Goal: Information Seeking & Learning: Learn about a topic

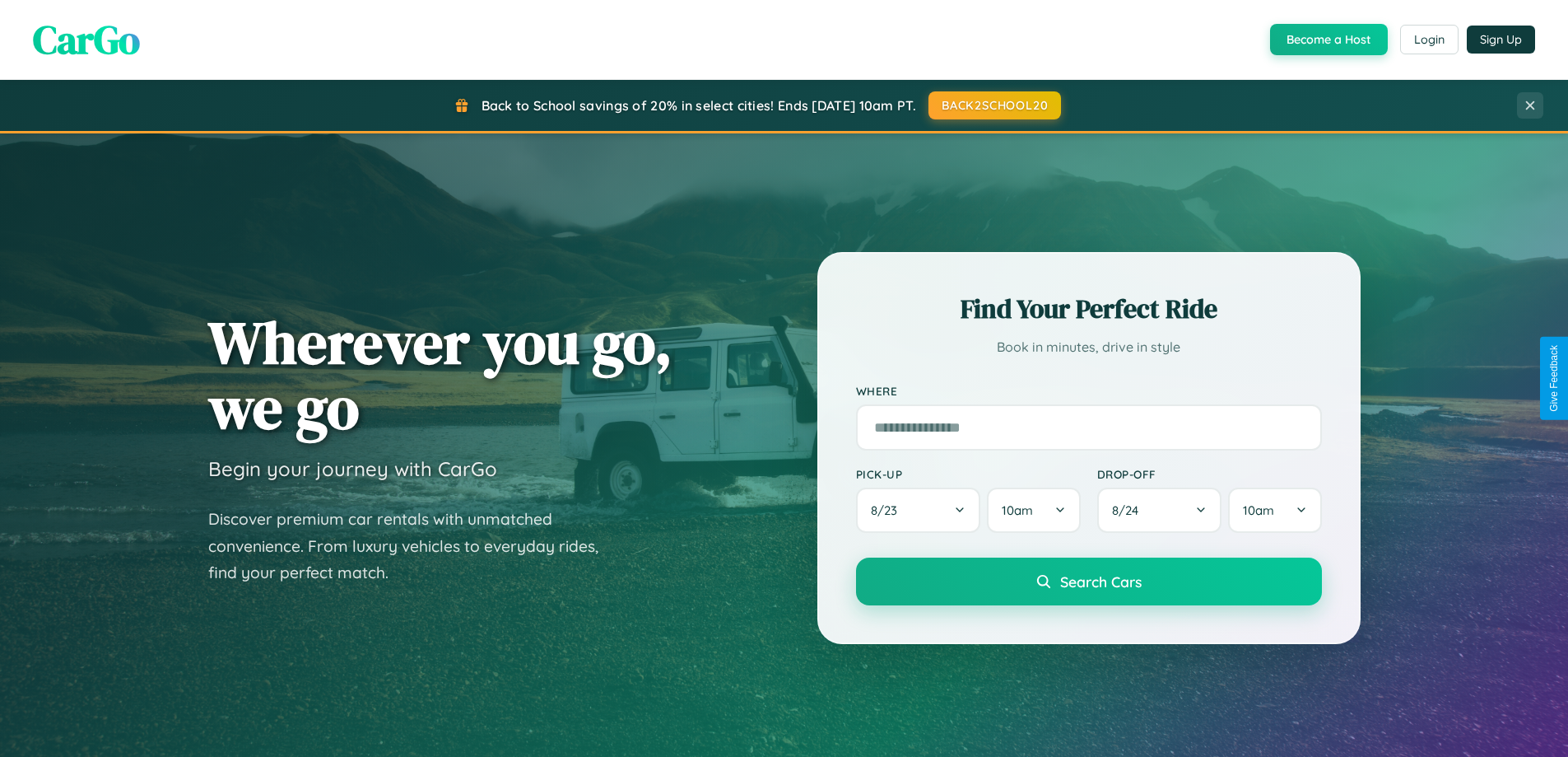
scroll to position [710, 0]
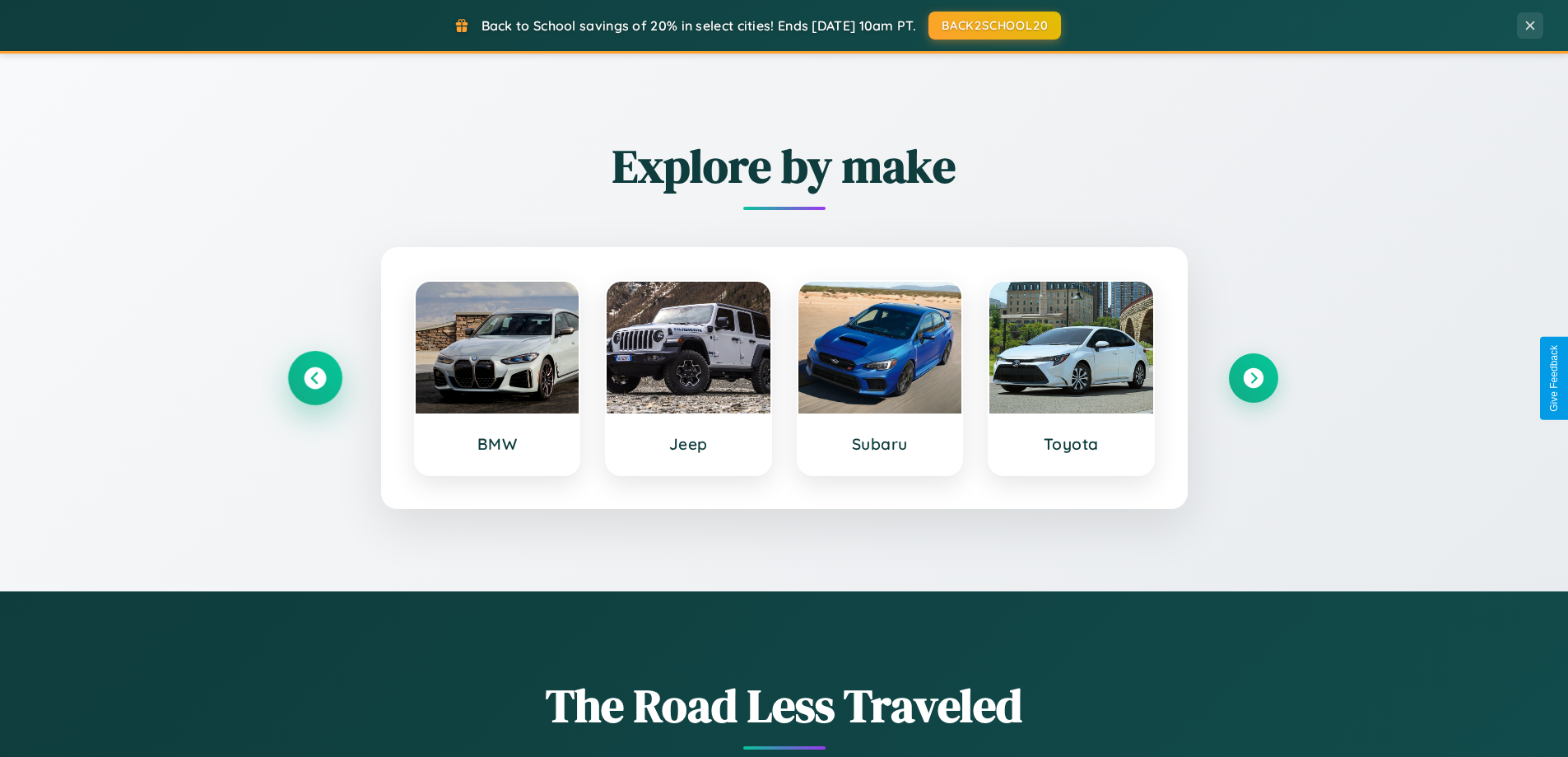
click at [314, 378] on icon at bounding box center [314, 378] width 22 height 22
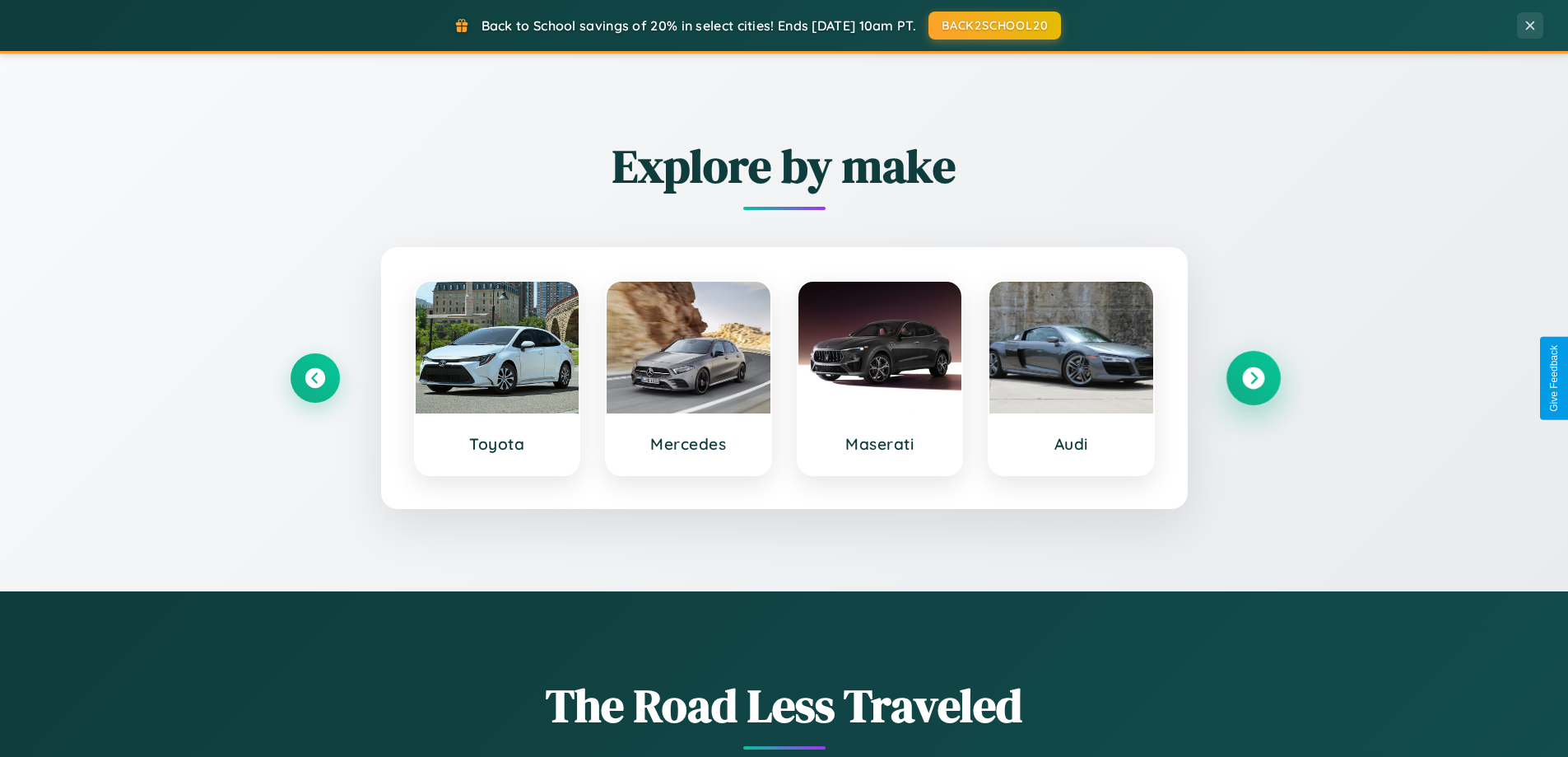
click at [1253, 378] on icon at bounding box center [1253, 378] width 22 height 22
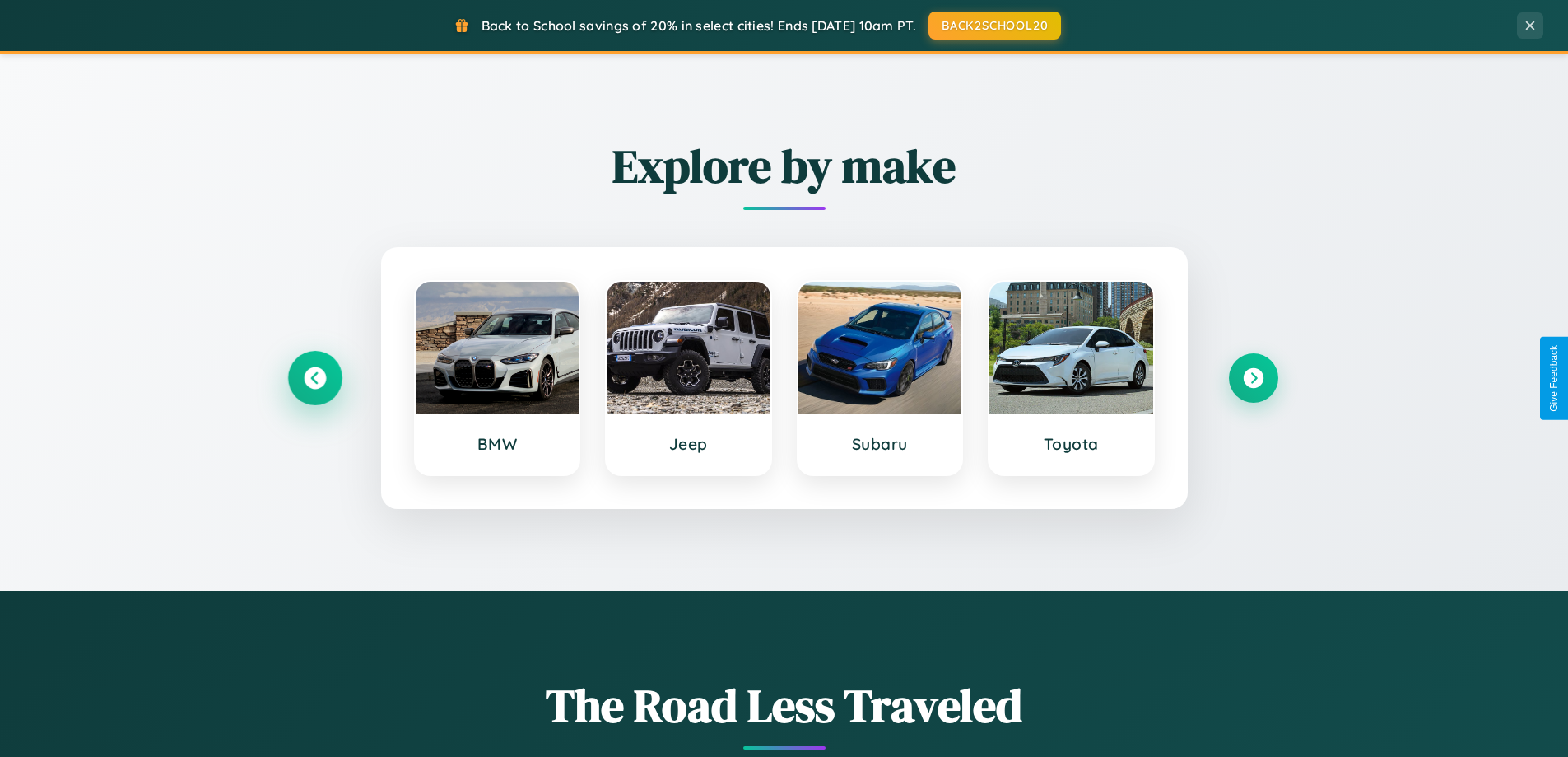
click at [314, 378] on icon at bounding box center [314, 378] width 22 height 22
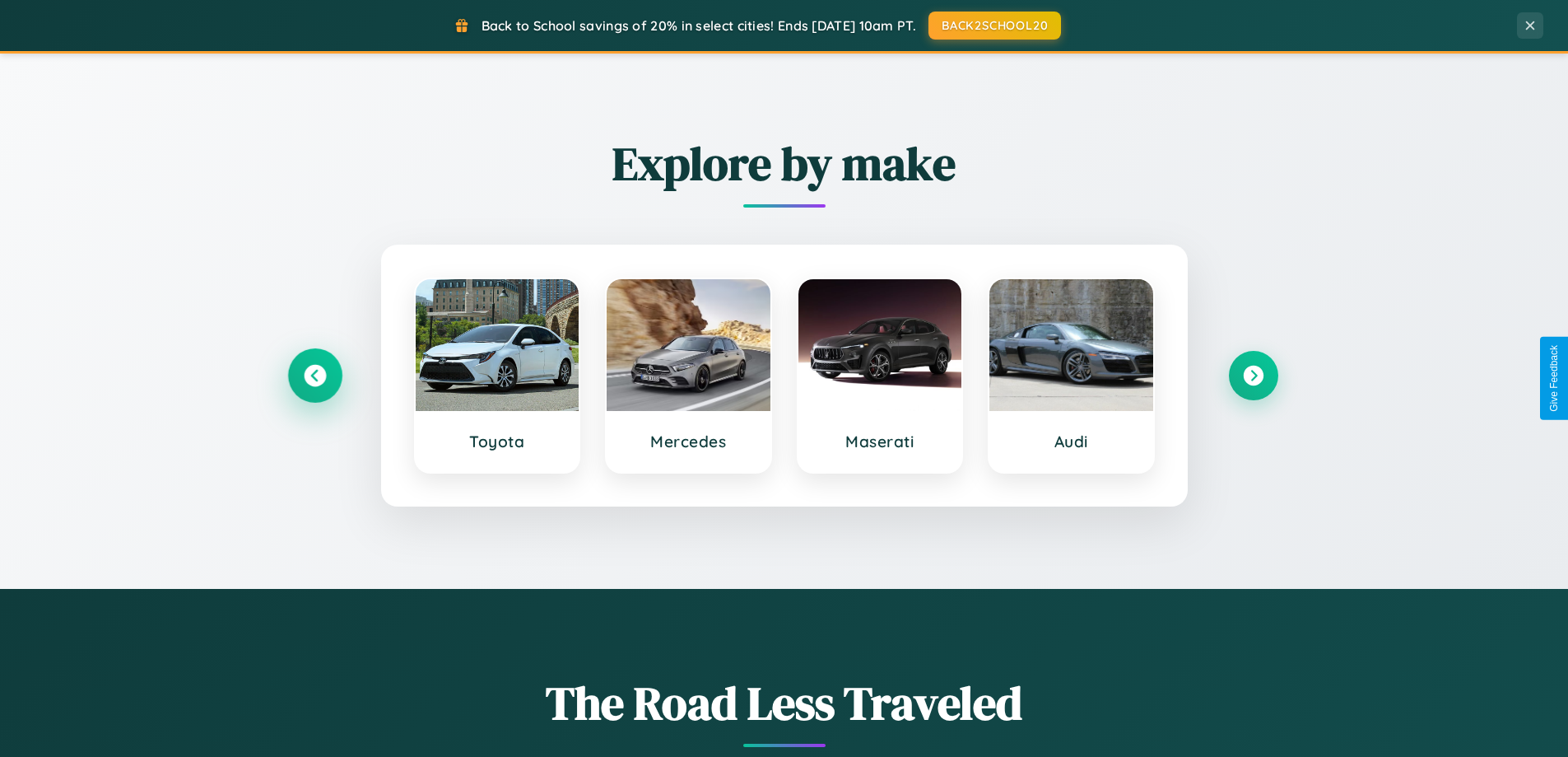
scroll to position [3168, 0]
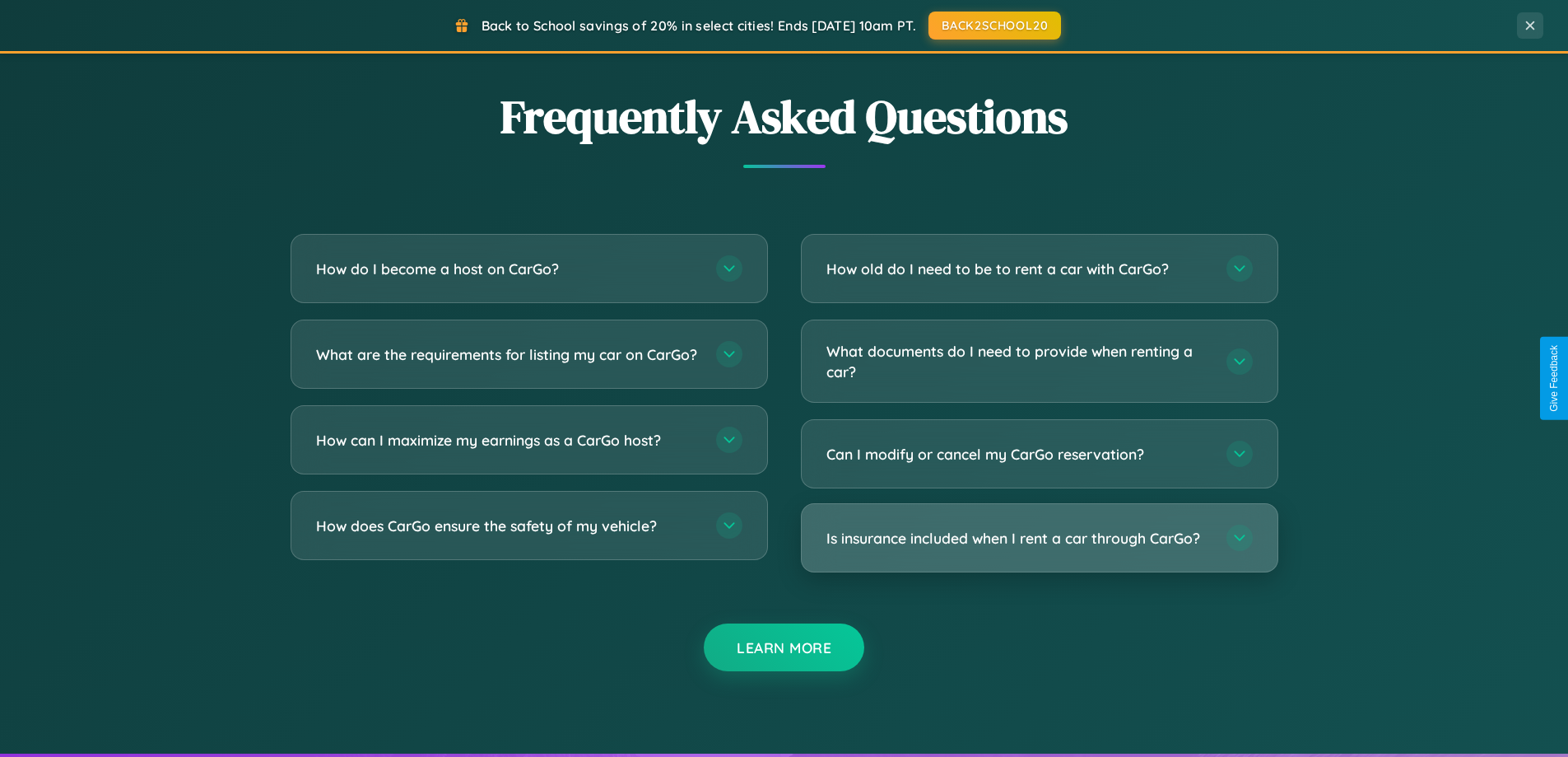
click at [1039, 537] on h3 "Is insurance included when I rent a car through CarGo?" at bounding box center [1018, 537] width 384 height 21
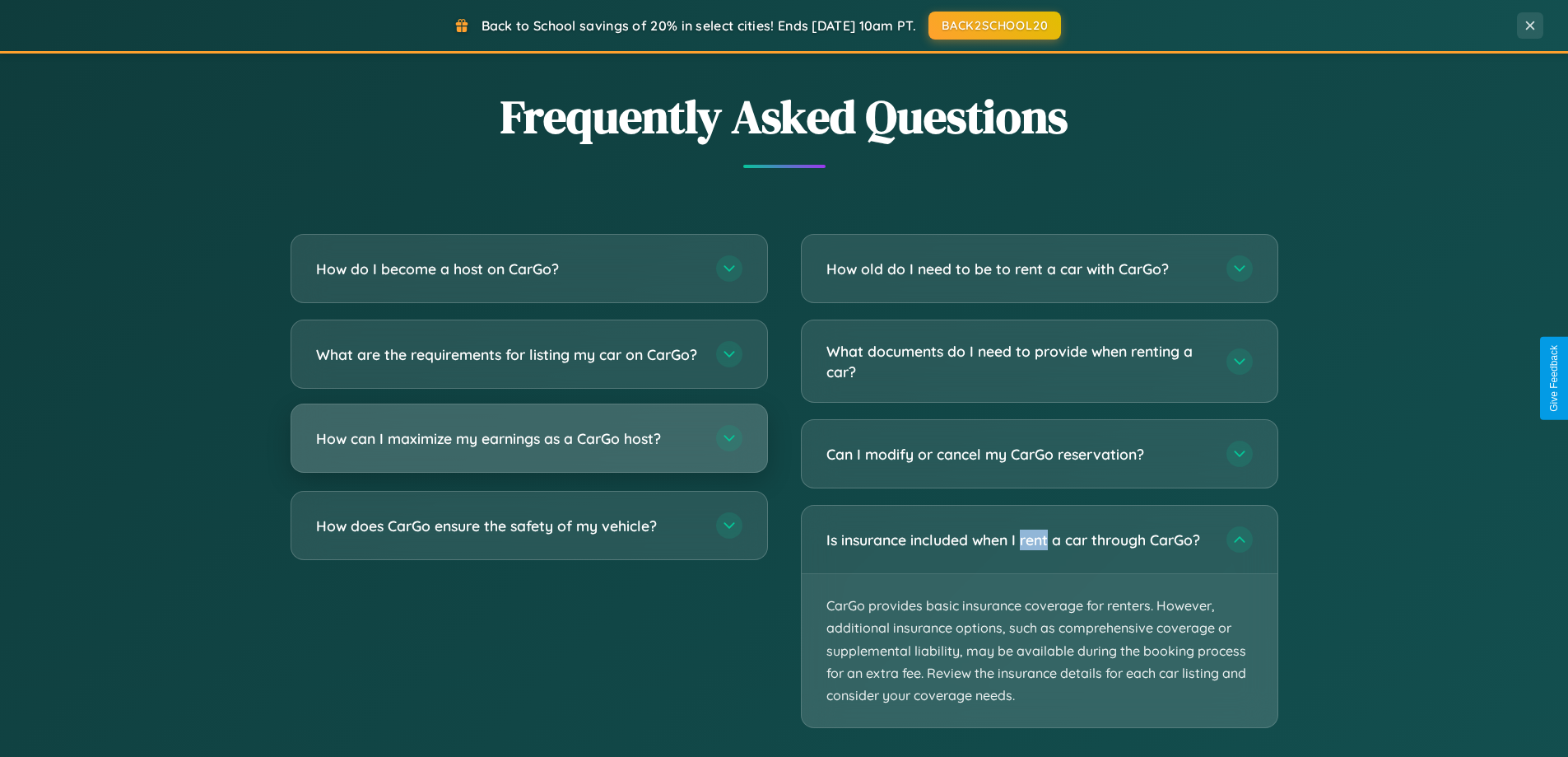
click at [528, 449] on h3 "How can I maximize my earnings as a CarGo host?" at bounding box center [508, 438] width 384 height 21
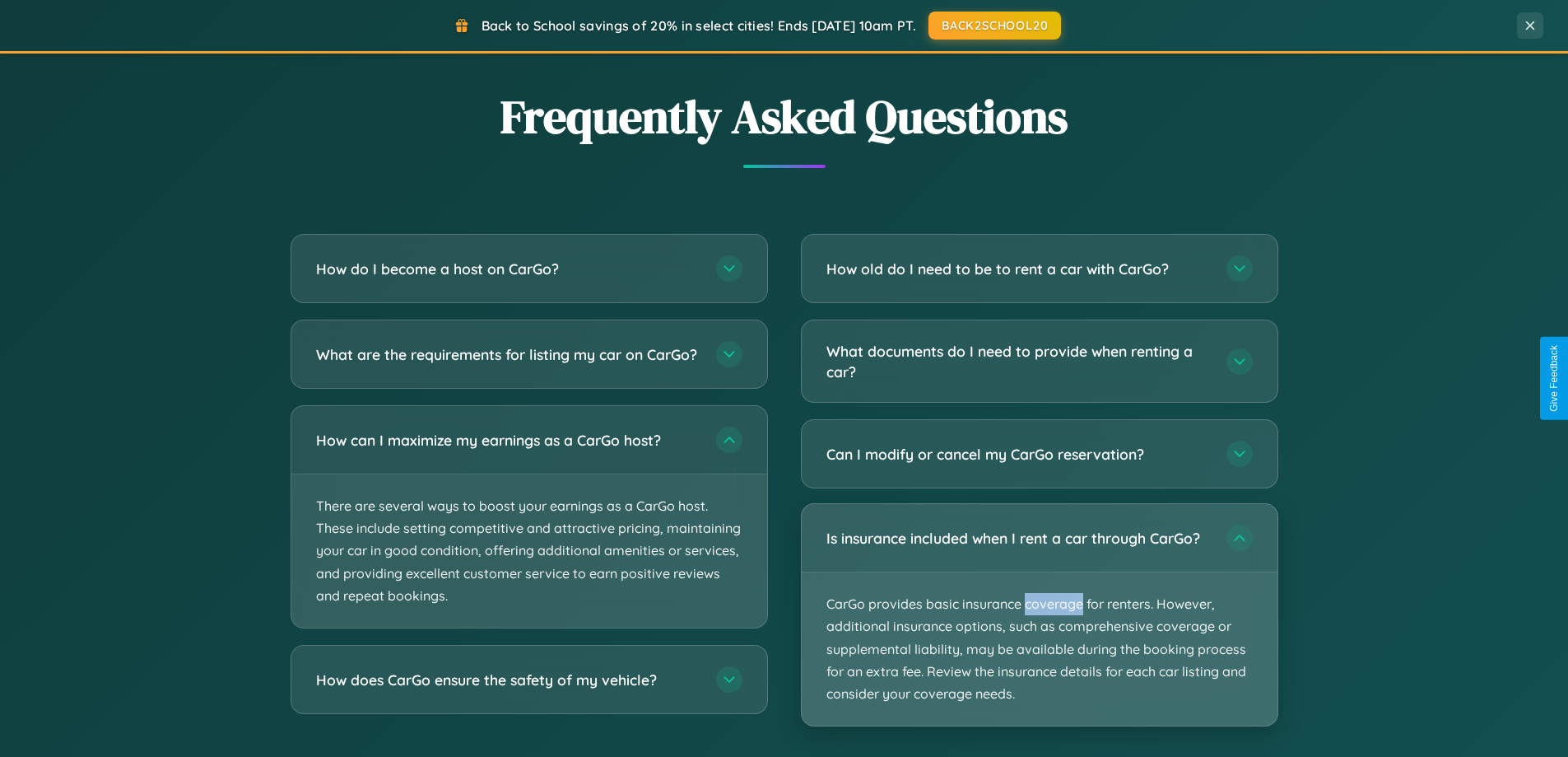
click at [1039, 615] on p "CarGo provides basic insurance coverage for renters. However, additional insura…" at bounding box center [1039, 649] width 475 height 154
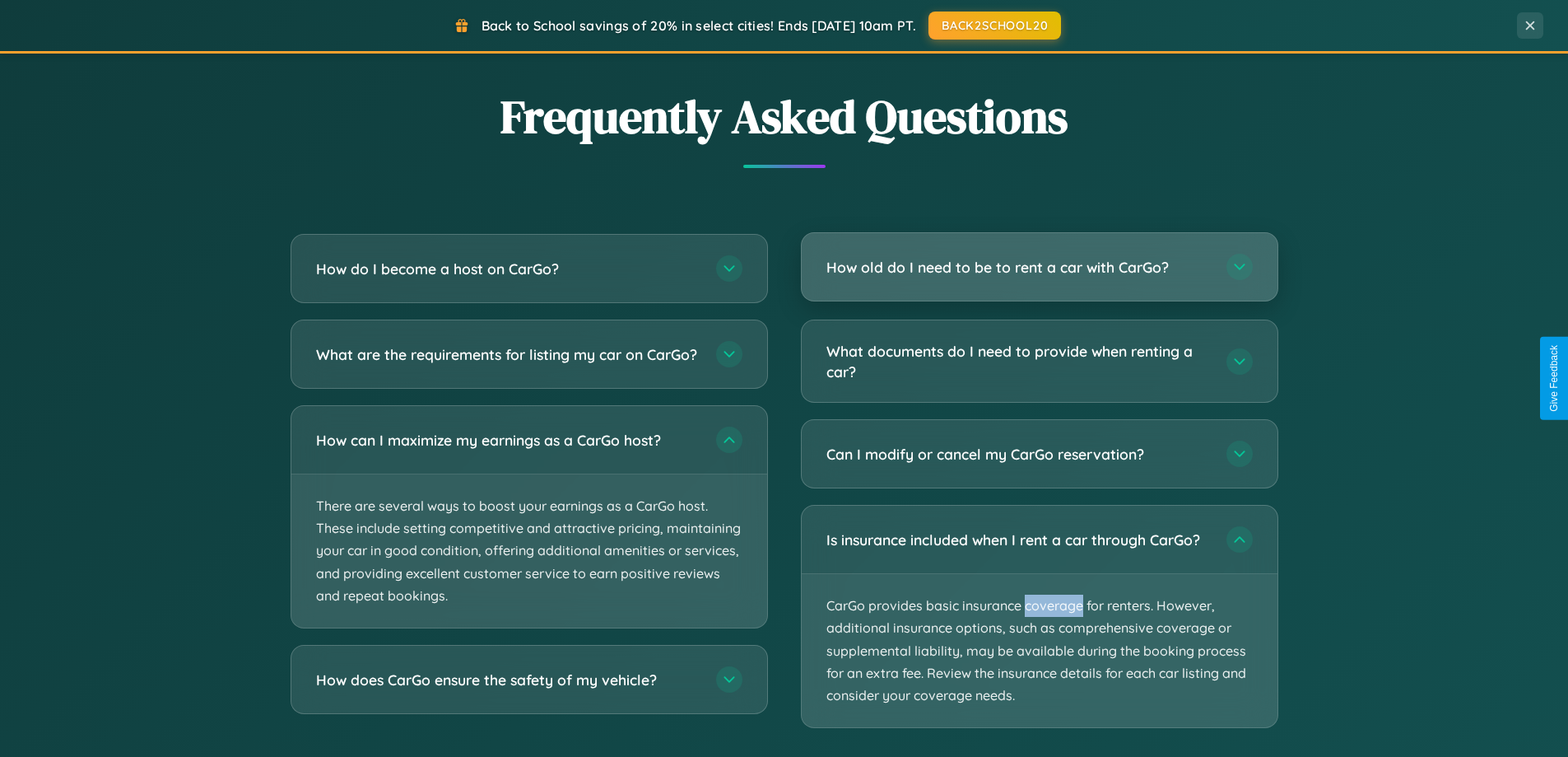
click at [1039, 267] on h3 "How old do I need to be to rent a car with CarGo?" at bounding box center [1018, 267] width 384 height 21
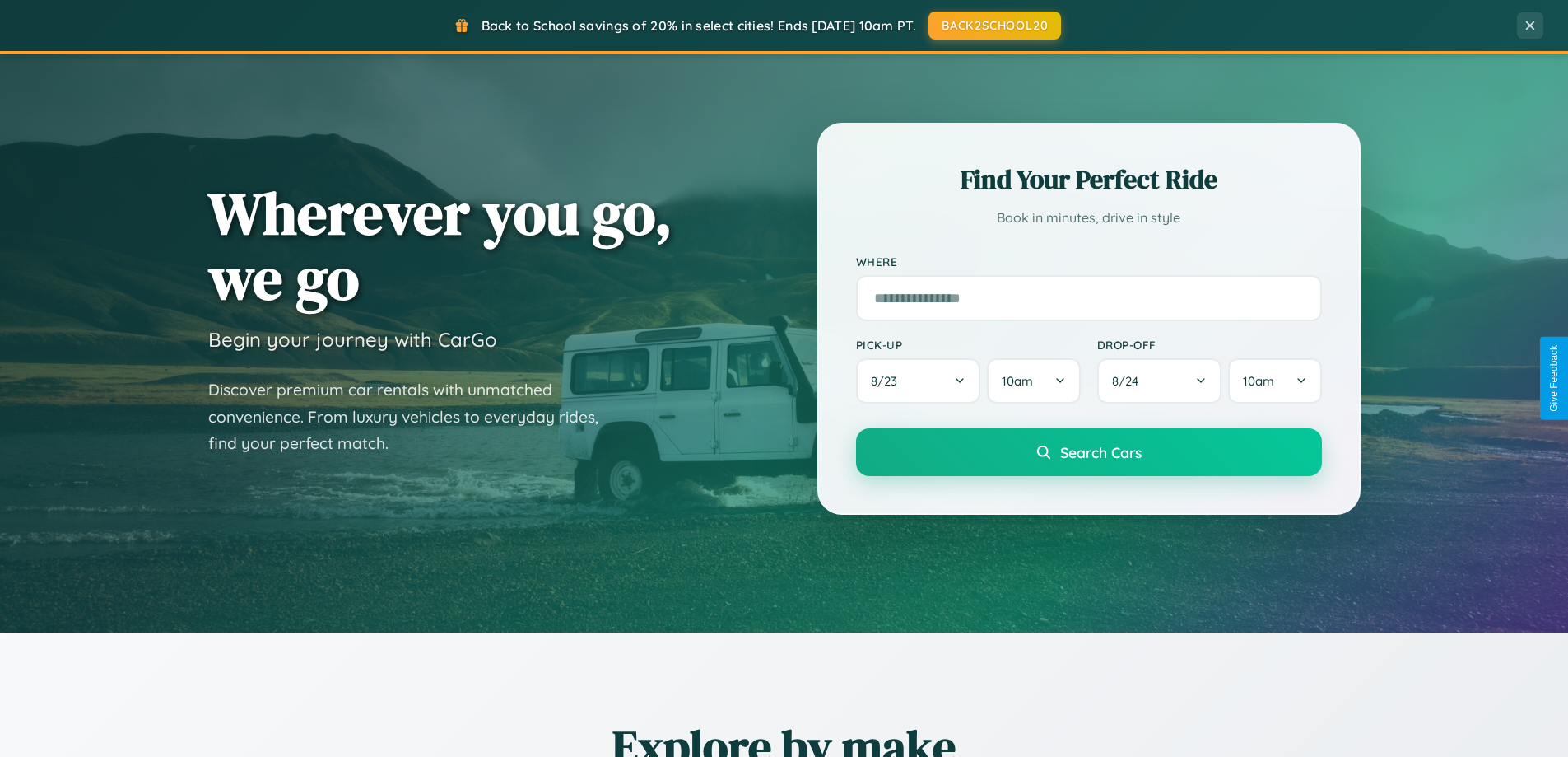
scroll to position [0, 0]
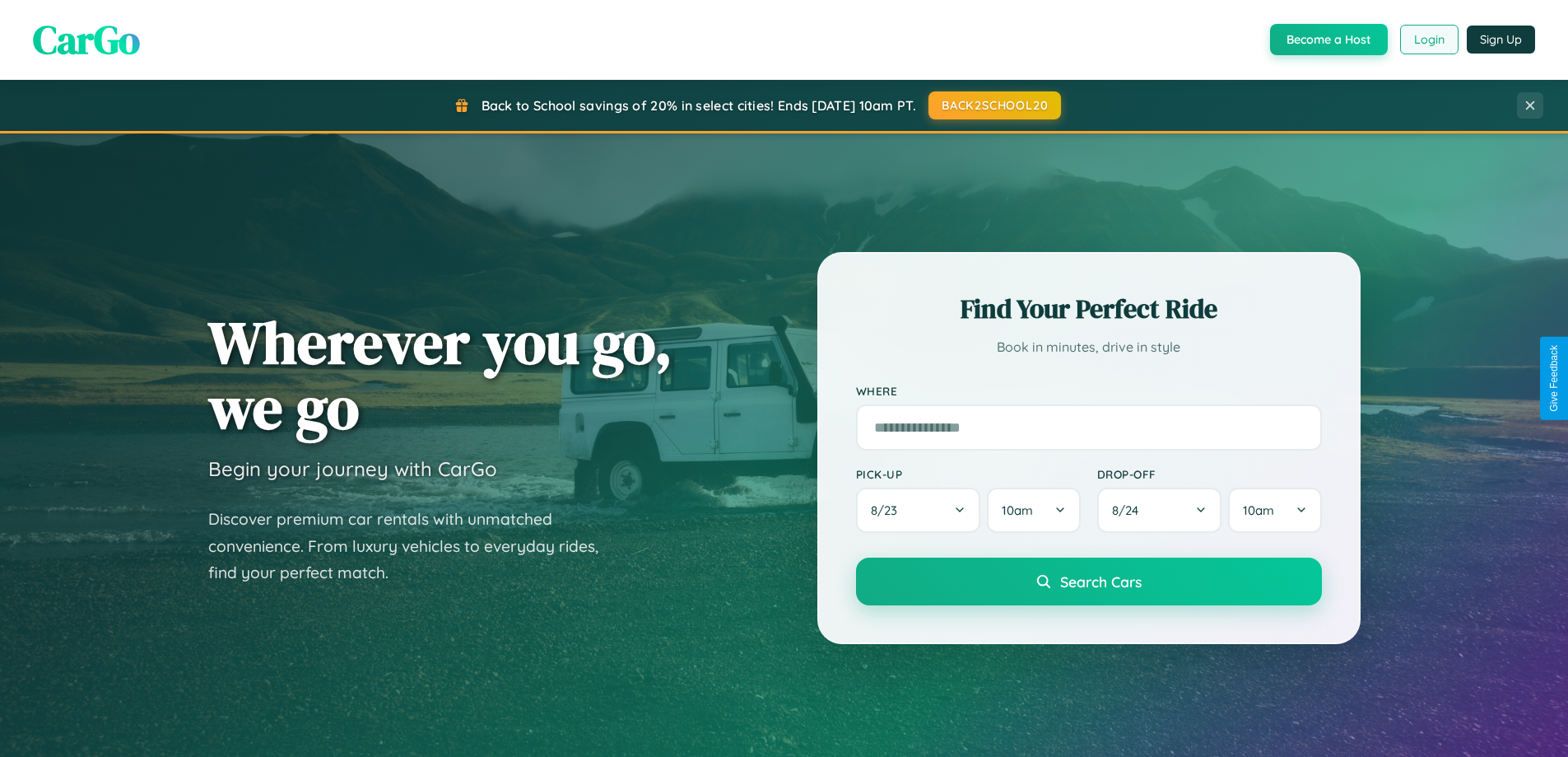
click at [1428, 40] on button "Login" at bounding box center [1429, 40] width 59 height 30
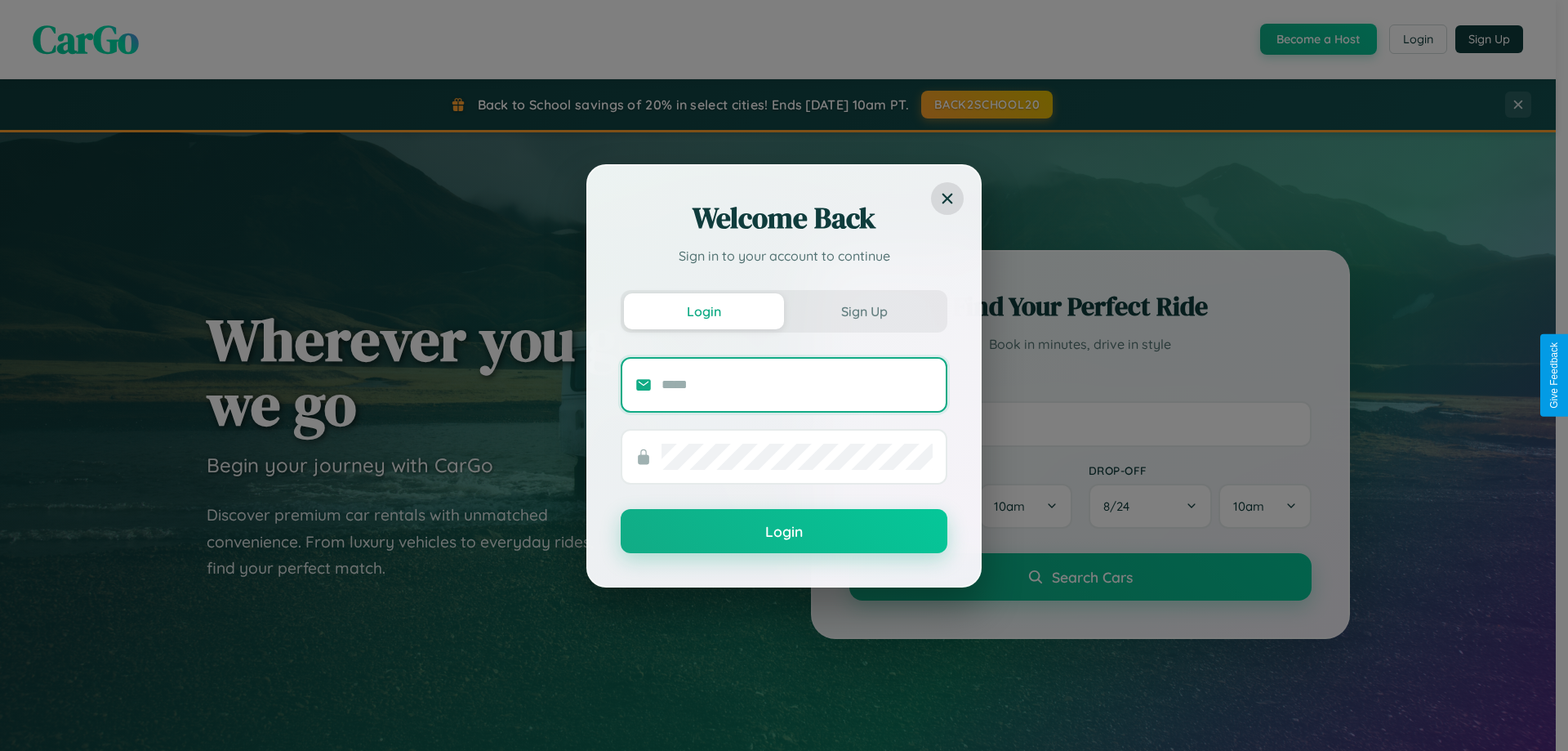
click at [797, 384] on input "text" at bounding box center [797, 385] width 271 height 26
type input "**********"
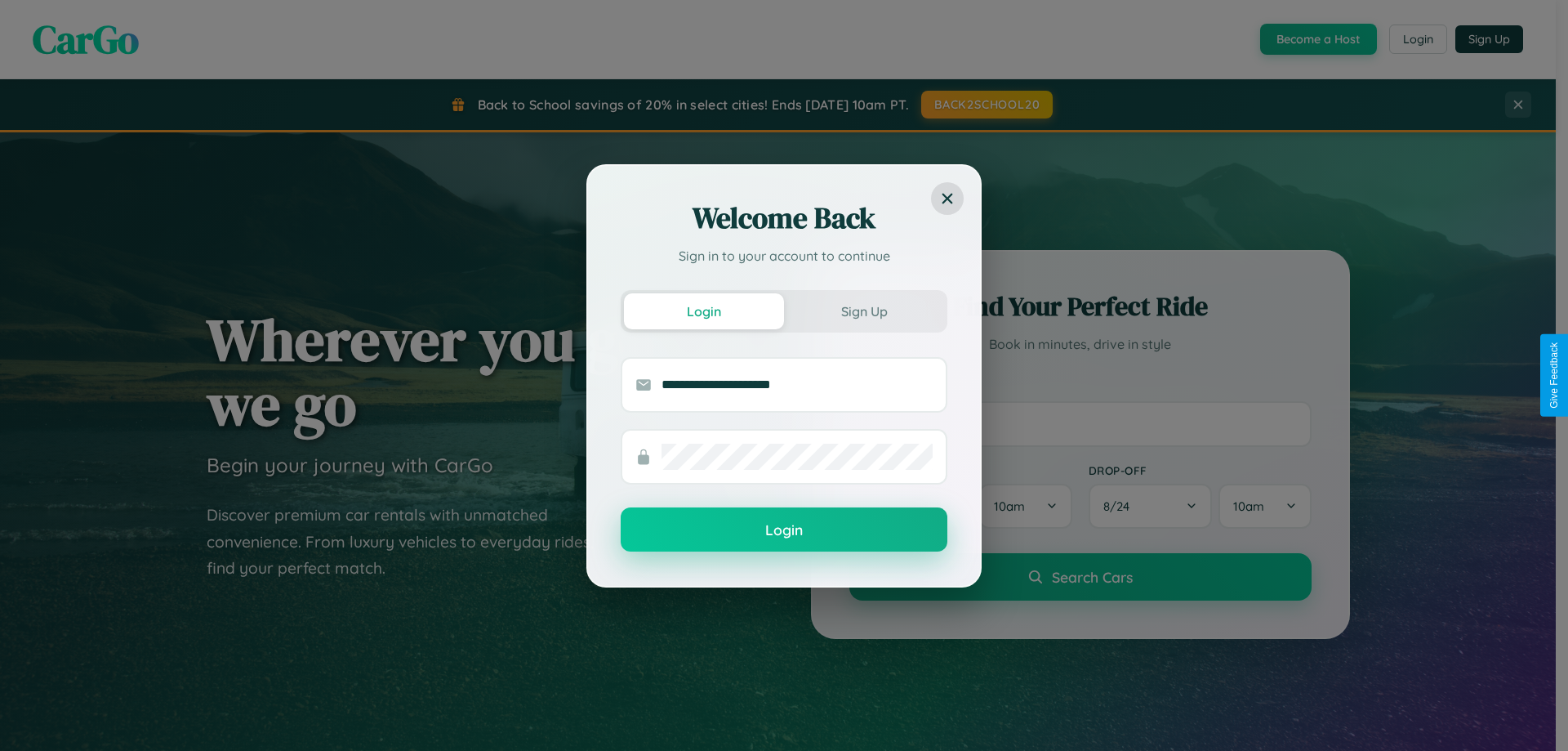
click at [784, 530] on button "Login" at bounding box center [784, 529] width 327 height 44
